Goal: Information Seeking & Learning: Understand process/instructions

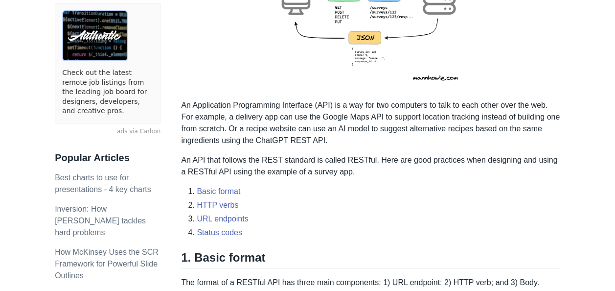
scroll to position [246, 0]
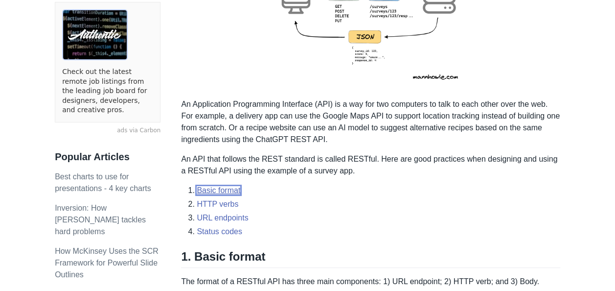
click at [216, 189] on link "Basic format" at bounding box center [219, 190] width 44 height 8
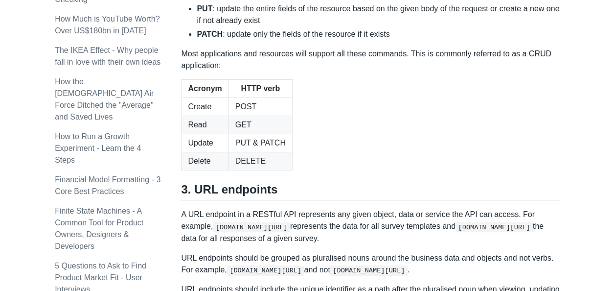
scroll to position [1011, 0]
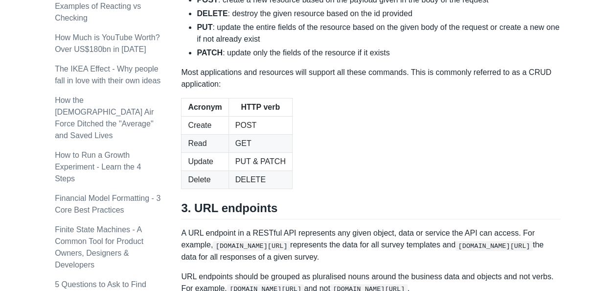
scroll to position [246, 0]
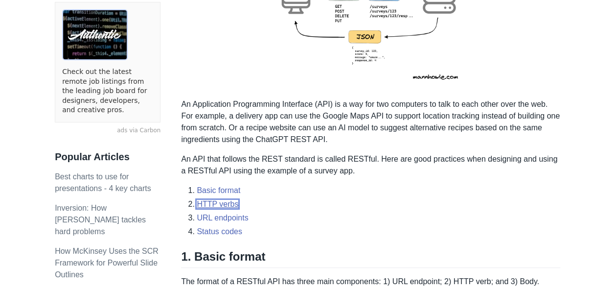
click at [228, 207] on link "HTTP verbs" at bounding box center [218, 204] width 42 height 8
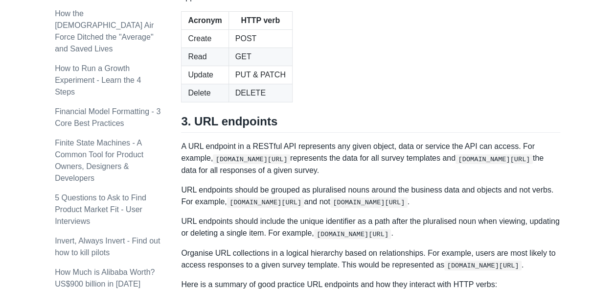
scroll to position [1097, 0]
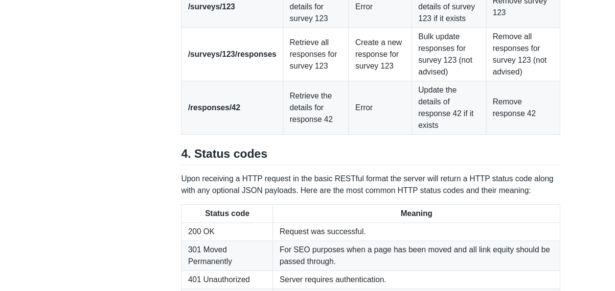
scroll to position [1469, 0]
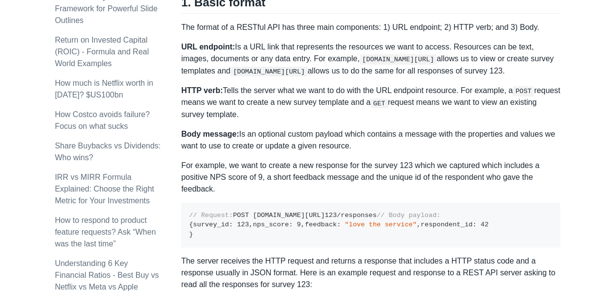
scroll to position [500, 0]
click at [232, 69] on code "[DOMAIN_NAME][URL]" at bounding box center [269, 71] width 77 height 10
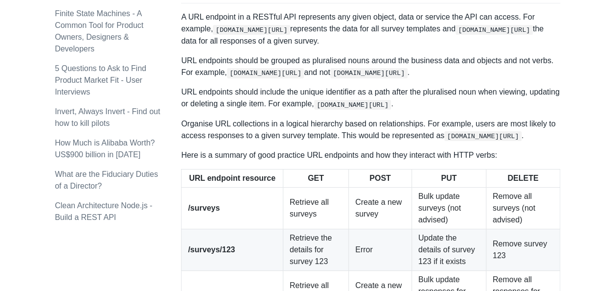
scroll to position [1233, 0]
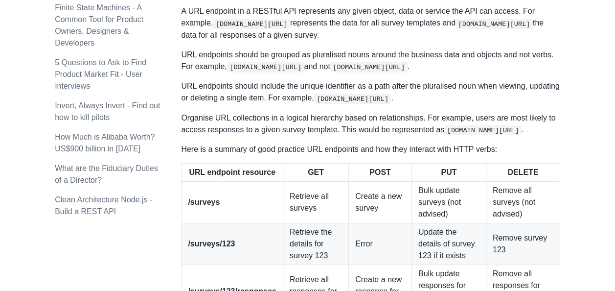
click at [467, 104] on p "URL endpoints should include the unique identifier as a path after the pluralis…" at bounding box center [370, 91] width 379 height 23
drag, startPoint x: 467, startPoint y: 238, endPoint x: 411, endPoint y: 68, distance: 179.4
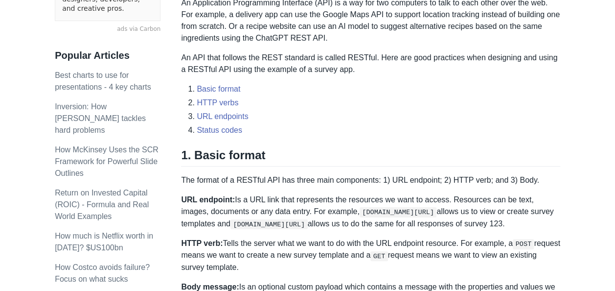
scroll to position [360, 0]
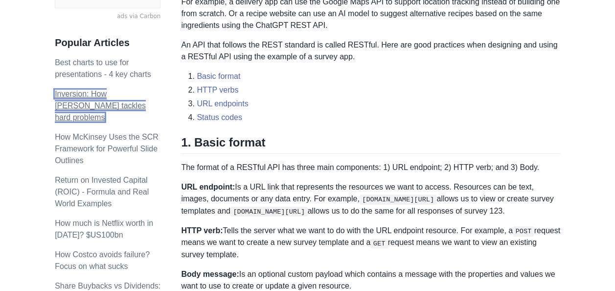
click at [81, 91] on link "Inversion: How [PERSON_NAME] tackles hard problems" at bounding box center [100, 106] width 91 height 32
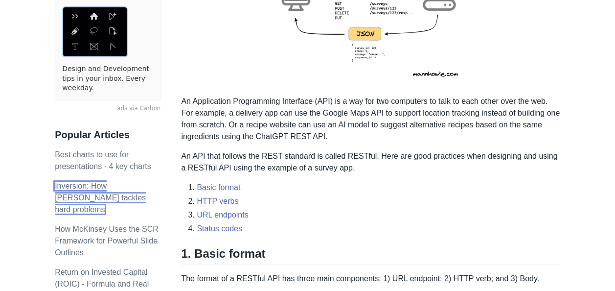
scroll to position [360, 0]
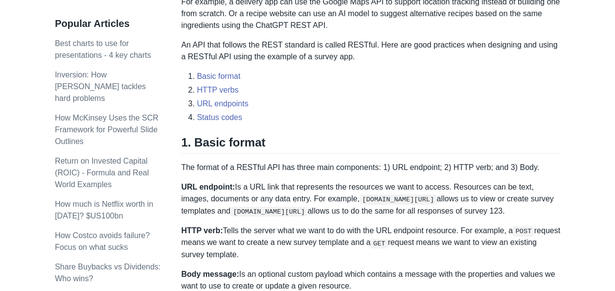
click at [98, 155] on p "Return on Invested Capital (ROIC) - Formula and Real World Examples" at bounding box center [108, 172] width 106 height 35
